Goal: Transaction & Acquisition: Purchase product/service

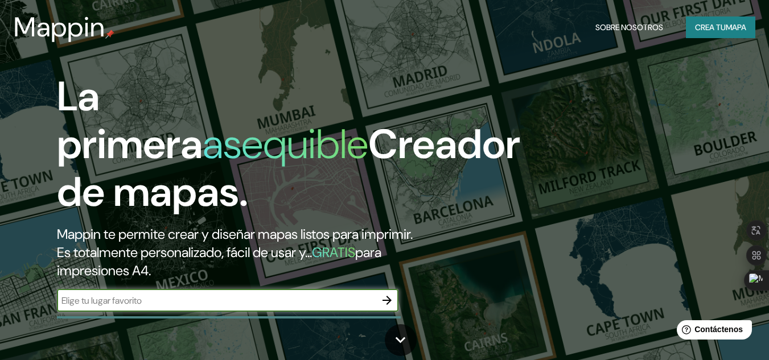
click at [355, 302] on input "text" at bounding box center [216, 300] width 319 height 13
type input "CORRIENTES [GEOGRAPHIC_DATA]"
click at [395, 296] on button "button" at bounding box center [387, 300] width 23 height 23
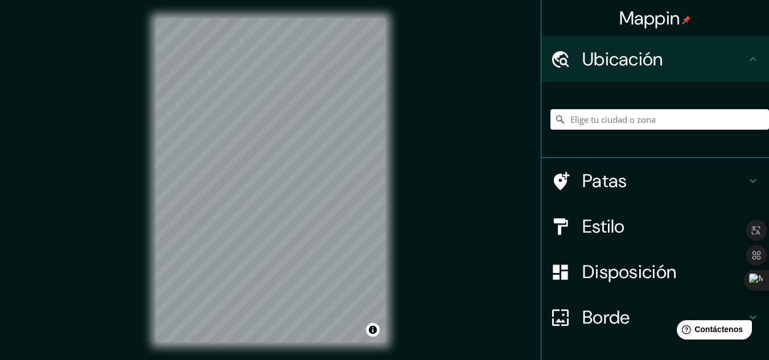
click at [747, 177] on icon at bounding box center [754, 181] width 14 height 14
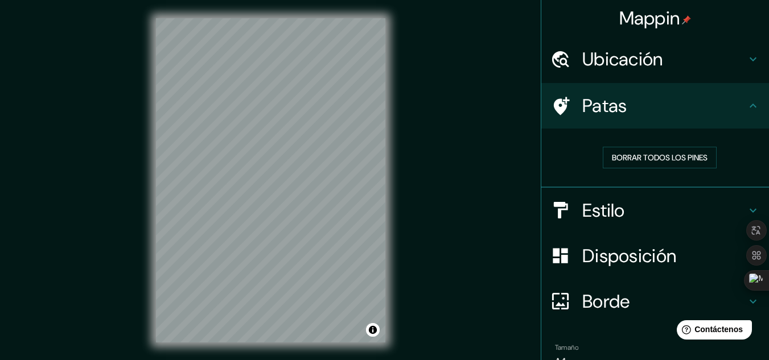
click at [655, 204] on h4 "Estilo" at bounding box center [665, 210] width 164 height 23
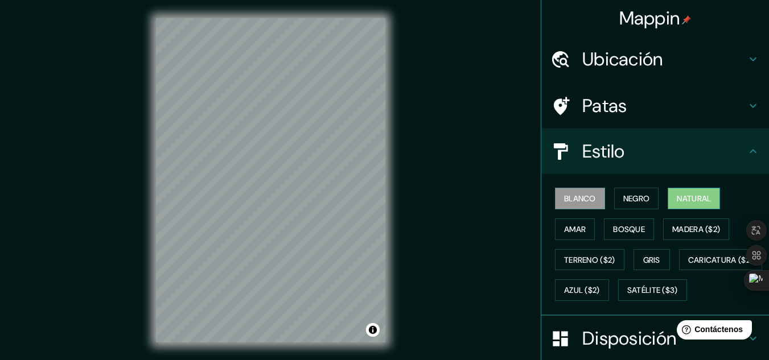
click at [698, 195] on font "Natural" at bounding box center [694, 199] width 34 height 10
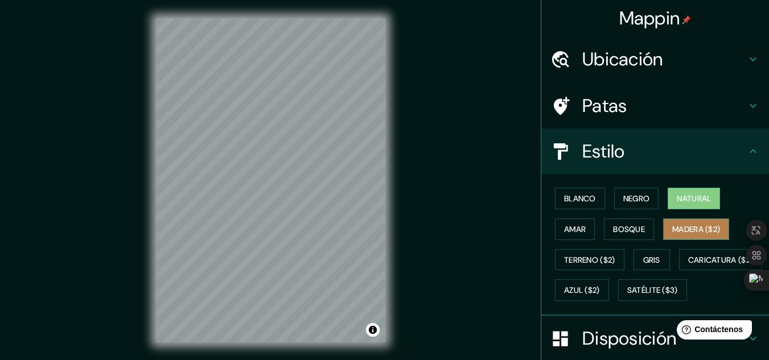
click at [691, 227] on font "Madera ($2)" at bounding box center [697, 229] width 48 height 10
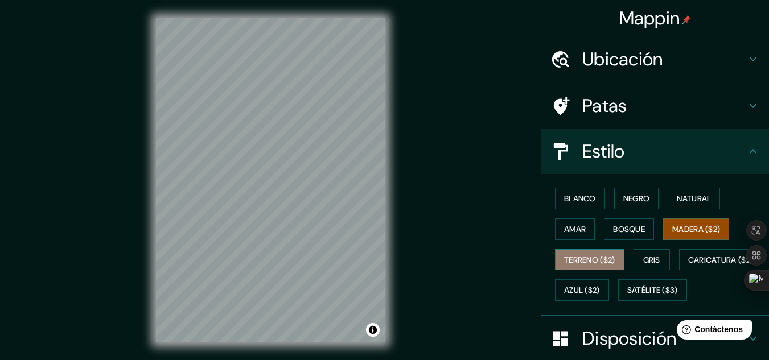
click at [601, 268] on button "Terreno ($2)" at bounding box center [589, 260] width 69 height 22
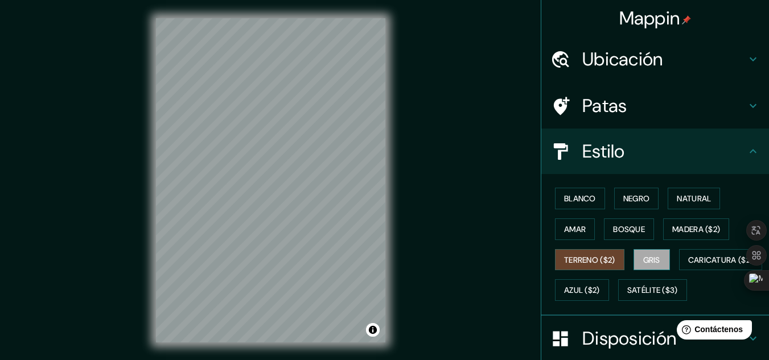
click at [655, 260] on font "Gris" at bounding box center [651, 260] width 17 height 10
click at [600, 284] on font "Azul ($2)" at bounding box center [582, 290] width 36 height 15
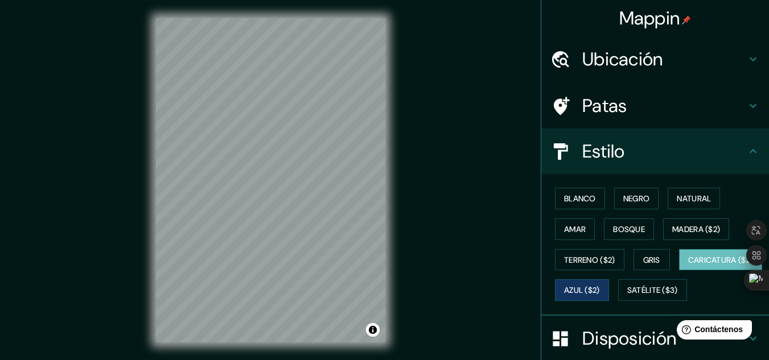
click at [688, 265] on font "Caricatura ($2)" at bounding box center [720, 260] width 65 height 10
click at [573, 228] on font "Amar" at bounding box center [575, 229] width 22 height 10
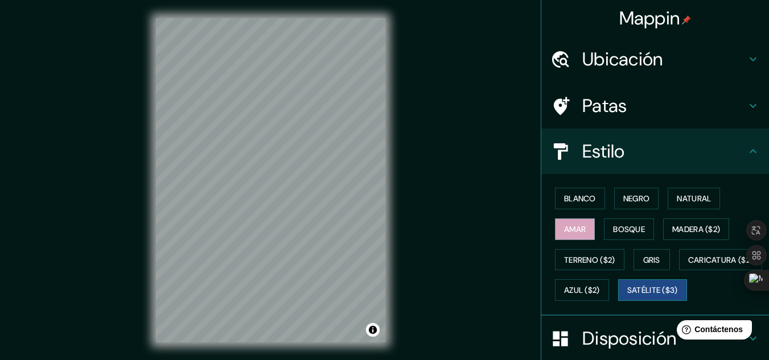
click at [628, 296] on font "Satélite ($3)" at bounding box center [653, 291] width 51 height 10
click at [564, 194] on font "Blanco" at bounding box center [580, 199] width 32 height 10
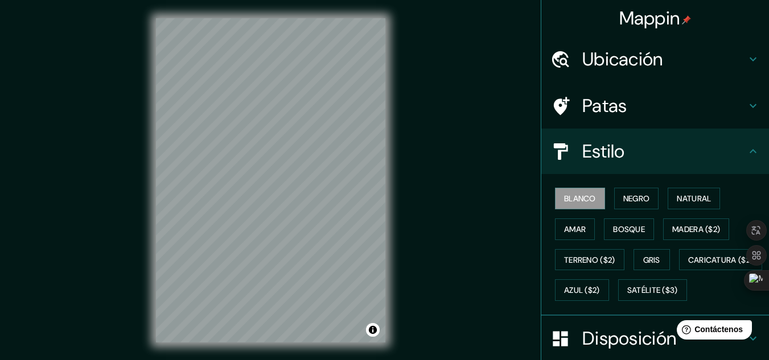
click at [637, 153] on h4 "Estilo" at bounding box center [665, 151] width 164 height 23
click at [749, 152] on icon at bounding box center [754, 152] width 14 height 14
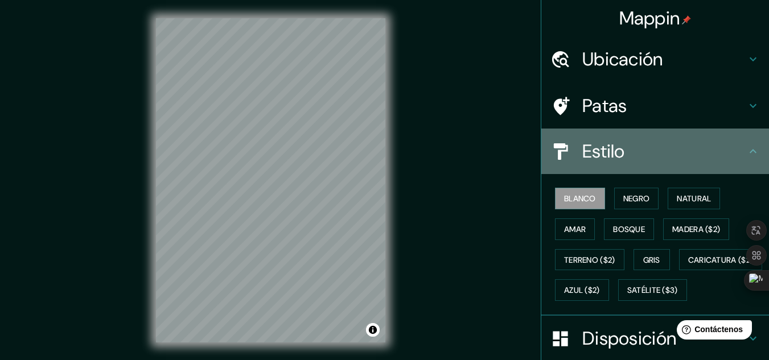
click at [747, 151] on icon at bounding box center [754, 152] width 14 height 14
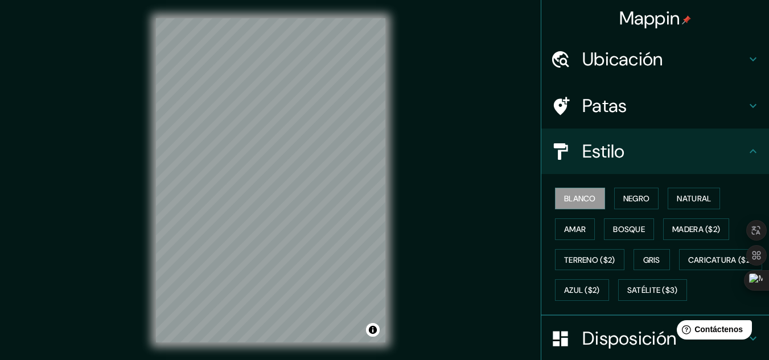
click at [747, 146] on icon at bounding box center [754, 152] width 14 height 14
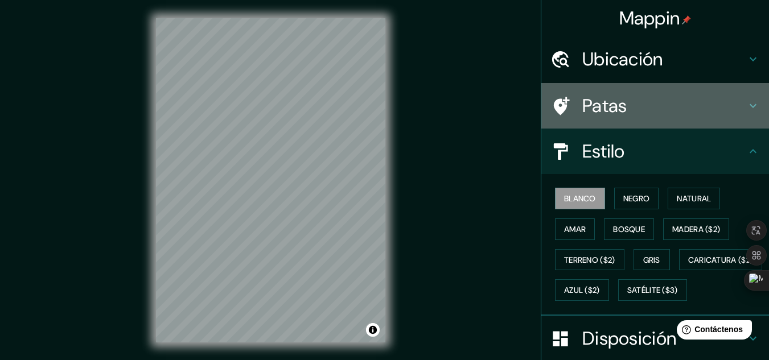
click at [735, 117] on div "Patas" at bounding box center [656, 106] width 228 height 46
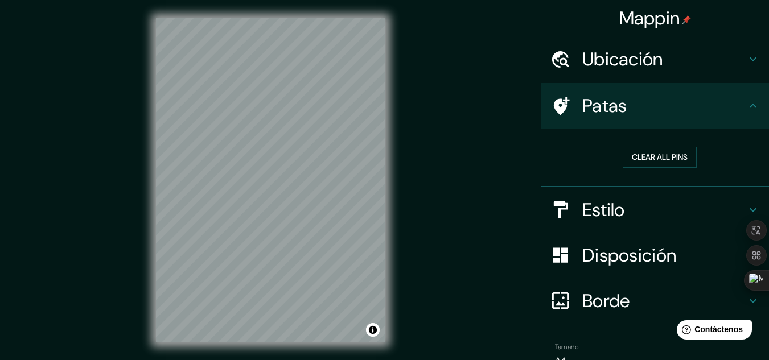
click at [696, 256] on h4 "Disposición" at bounding box center [665, 255] width 164 height 23
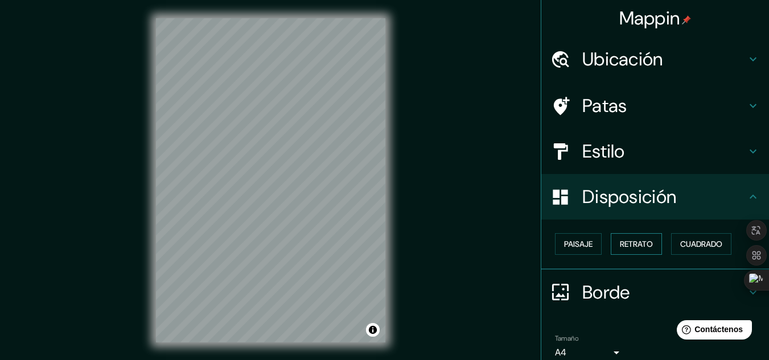
click at [639, 235] on button "Retrato" at bounding box center [636, 244] width 51 height 22
click at [706, 244] on font "Cuadrado" at bounding box center [701, 244] width 42 height 10
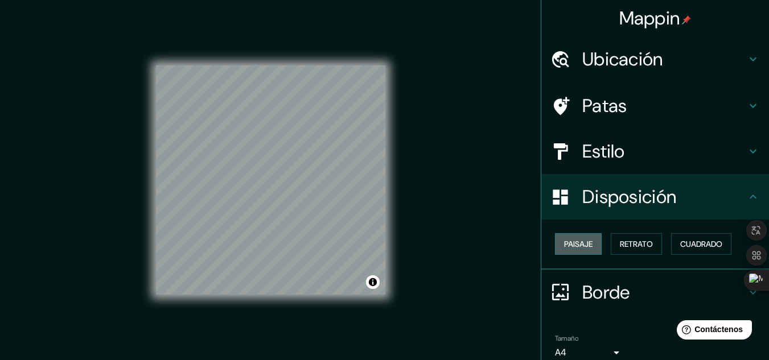
click at [592, 244] on button "Paisaje" at bounding box center [578, 244] width 47 height 22
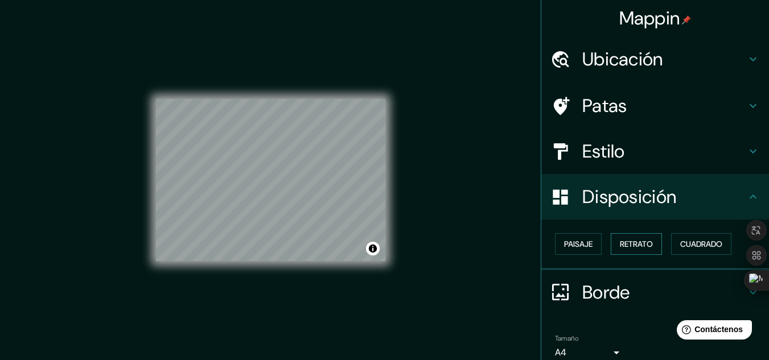
click at [651, 252] on button "Retrato" at bounding box center [636, 244] width 51 height 22
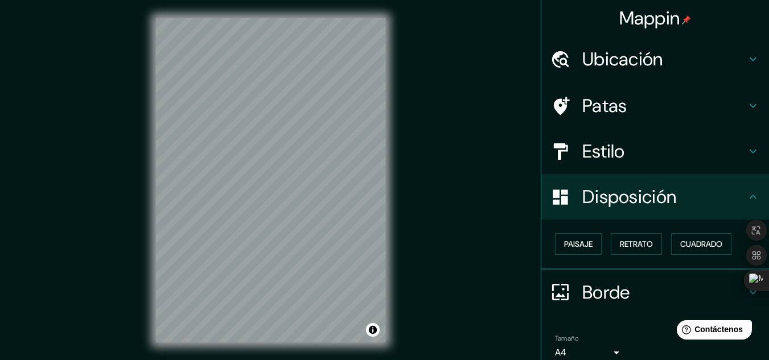
click at [679, 282] on h4 "Borde" at bounding box center [665, 292] width 164 height 23
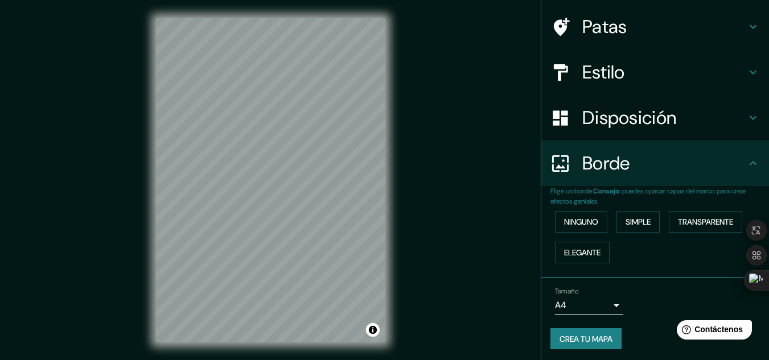
scroll to position [82, 0]
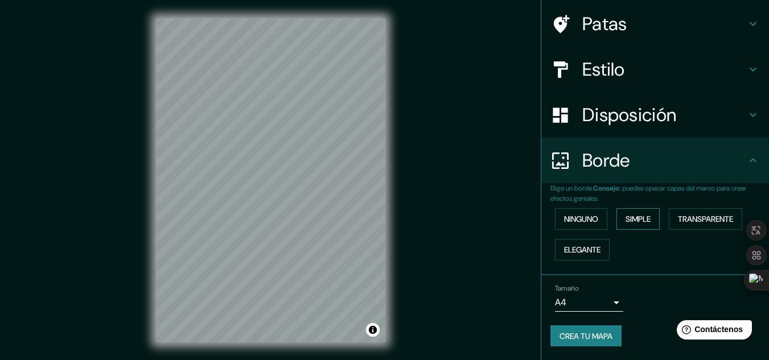
click at [639, 220] on font "Simple" at bounding box center [638, 219] width 25 height 10
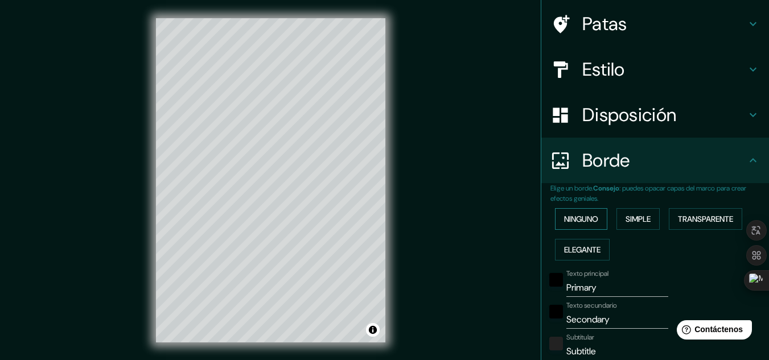
click at [583, 222] on font "Ninguno" at bounding box center [581, 219] width 34 height 10
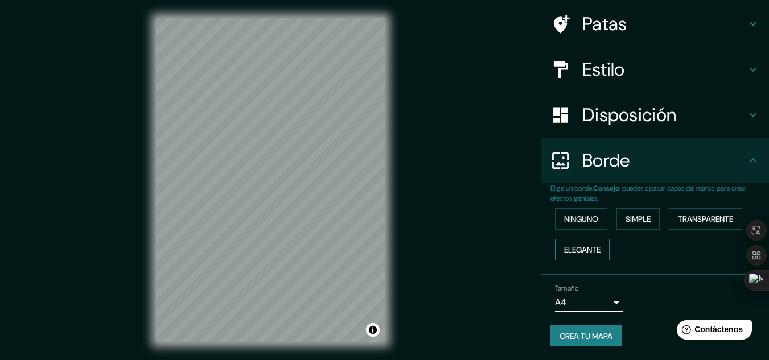
click at [587, 248] on font "Elegante" at bounding box center [582, 250] width 36 height 10
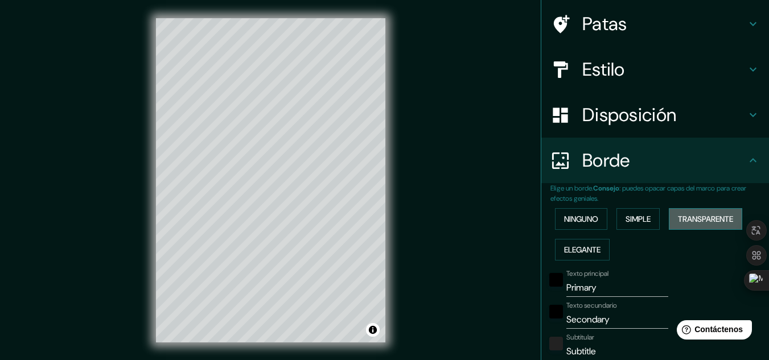
click at [706, 227] on button "Transparente" at bounding box center [705, 219] width 73 height 22
click at [580, 219] on font "Ninguno" at bounding box center [581, 219] width 34 height 10
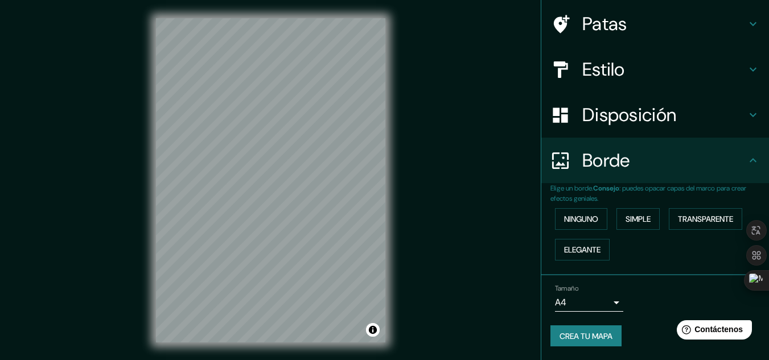
scroll to position [19, 0]
